Goal: Task Accomplishment & Management: Manage account settings

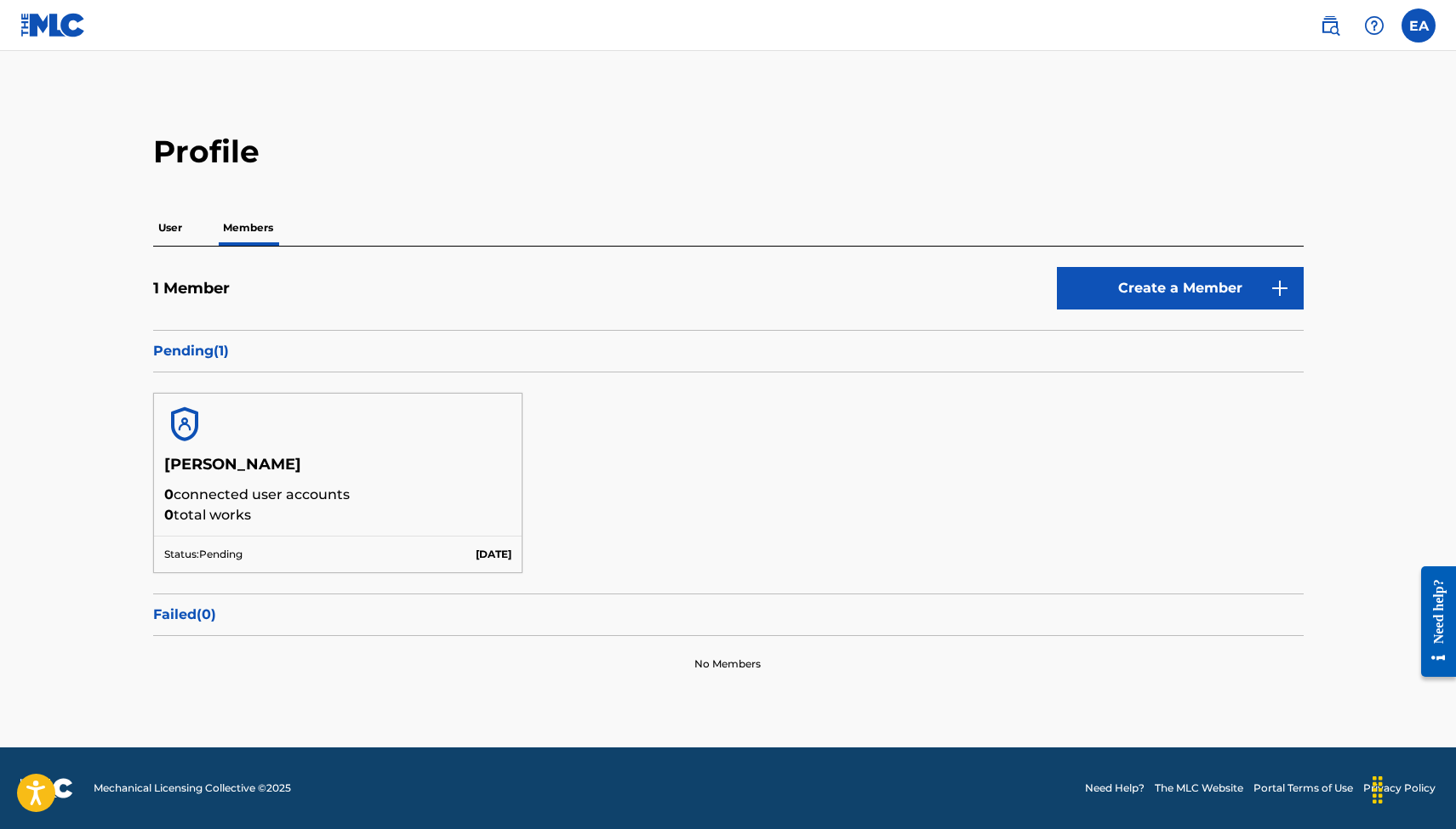
click at [1415, 28] on label at bounding box center [1418, 25] width 34 height 34
click at [1418, 26] on input "EA [PERSON_NAME] [EMAIL_ADDRESS][DOMAIN_NAME] Profile Log out" at bounding box center [1418, 26] width 0 height 0
click at [1247, 179] on link "Profile" at bounding box center [1251, 182] width 34 height 16
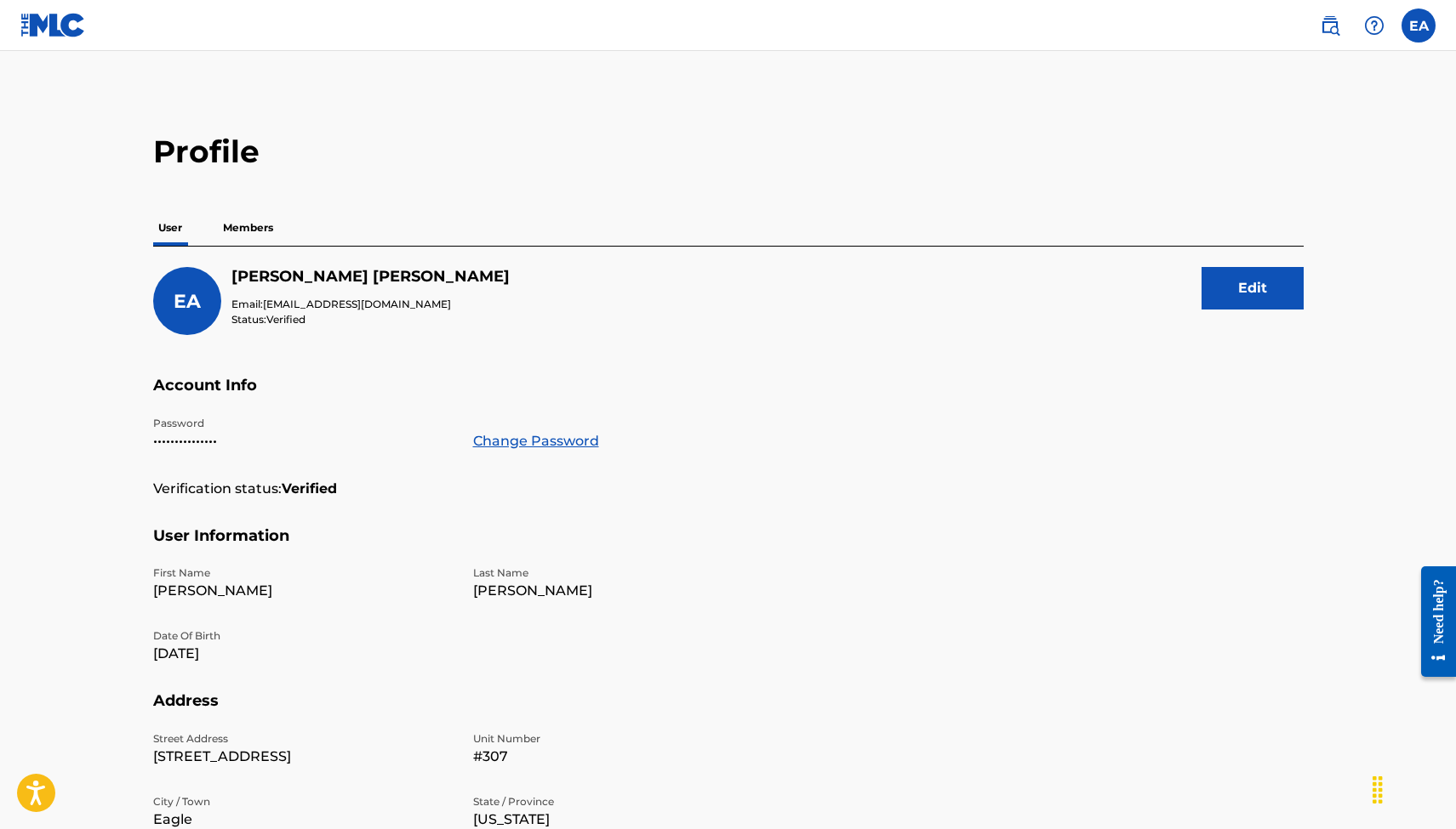
click at [190, 307] on span "EA" at bounding box center [188, 301] width 28 height 23
click at [1238, 295] on button "Edit" at bounding box center [1253, 288] width 102 height 42
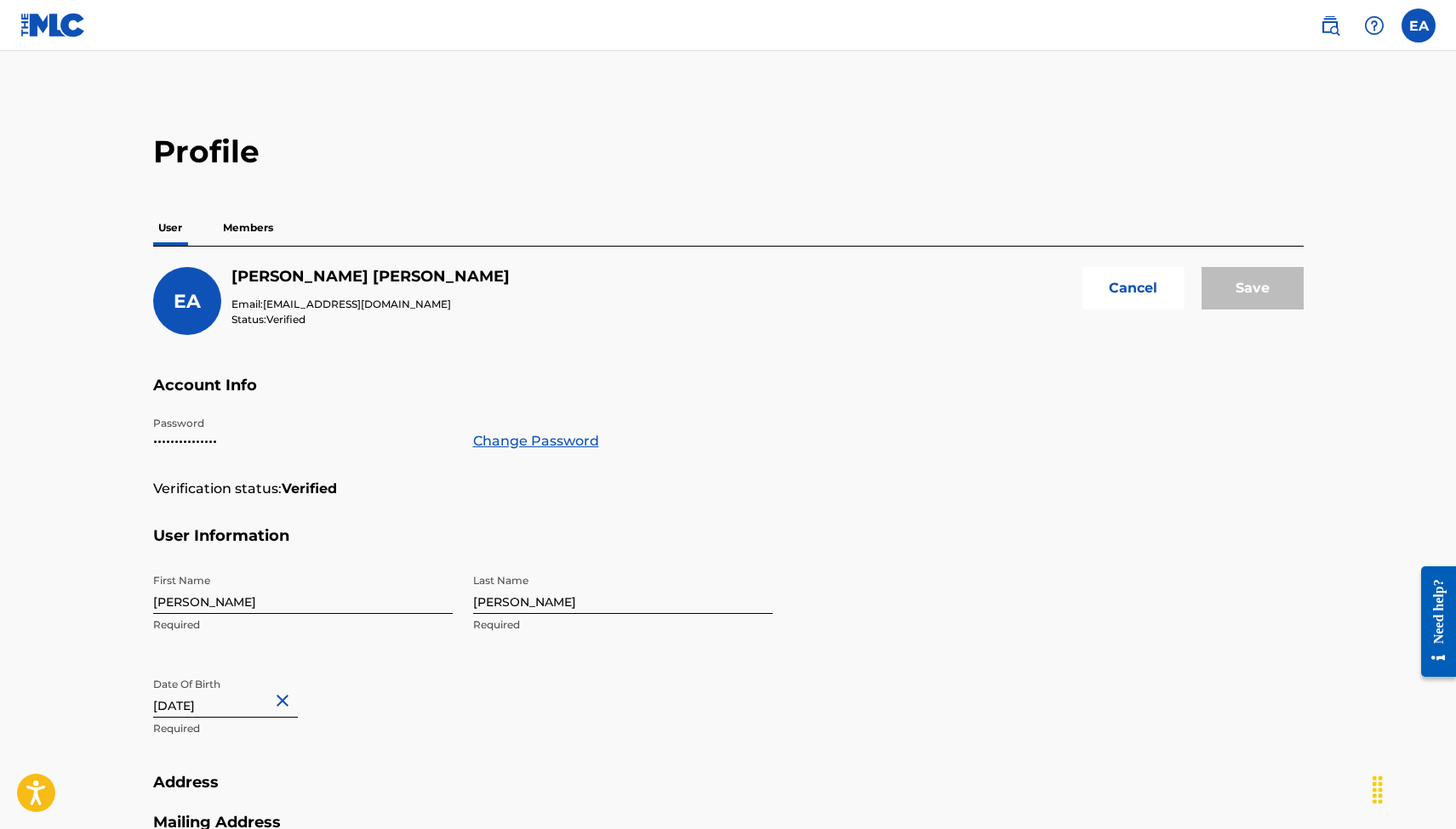
click at [202, 288] on div "EA" at bounding box center [187, 301] width 68 height 68
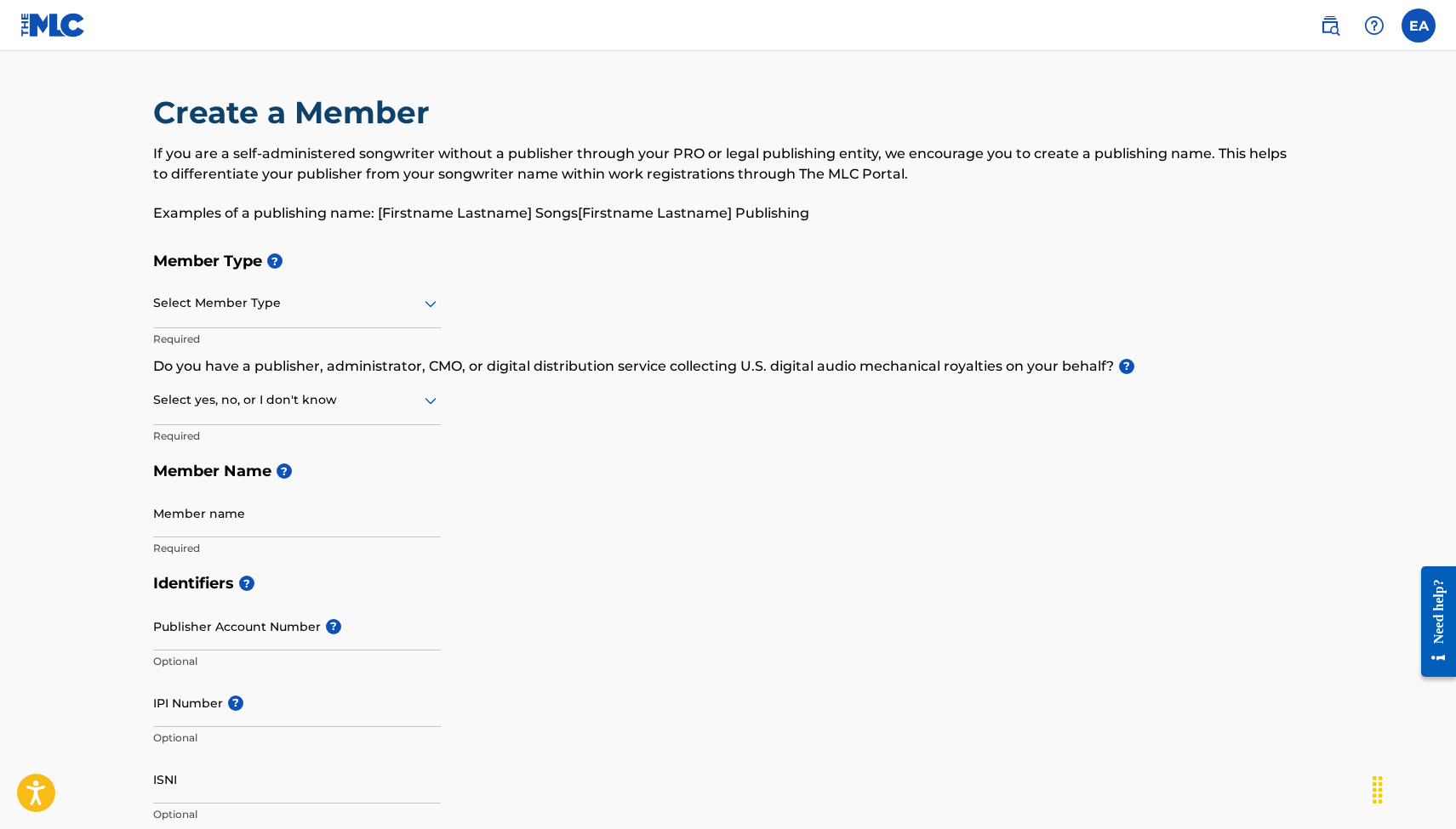
click at [1416, 23] on label at bounding box center [1418, 25] width 34 height 34
click at [1418, 26] on input "EA [PERSON_NAME] [EMAIL_ADDRESS][DOMAIN_NAME] Profile Log out" at bounding box center [1418, 26] width 0 height 0
click at [1261, 186] on link "Profile" at bounding box center [1251, 182] width 34 height 16
